Goal: Task Accomplishment & Management: Manage account settings

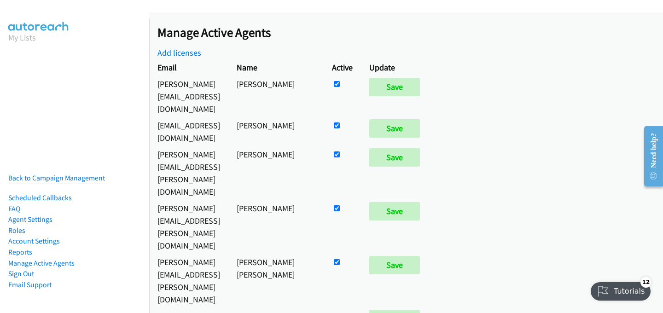
click at [340, 87] on input "checkbox" at bounding box center [337, 84] width 6 height 6
checkbox input "false"
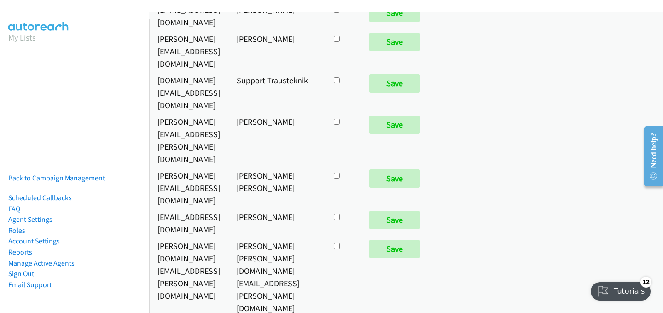
scroll to position [4631, 0]
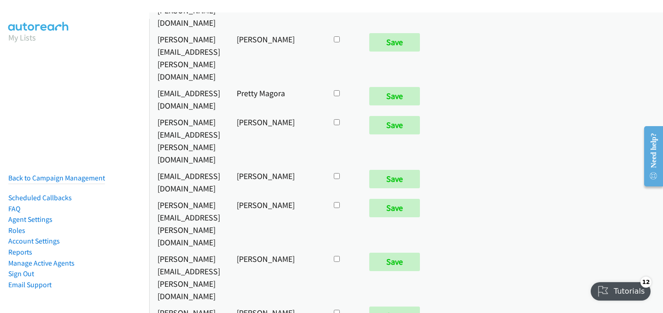
checkbox input "true"
